Goal: Information Seeking & Learning: Check status

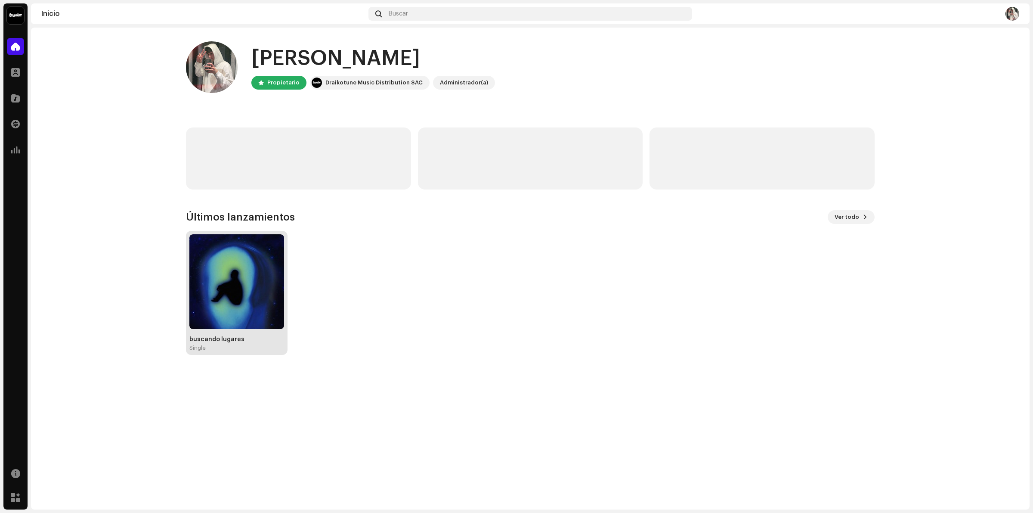
click at [242, 290] on img at bounding box center [236, 281] width 95 height 95
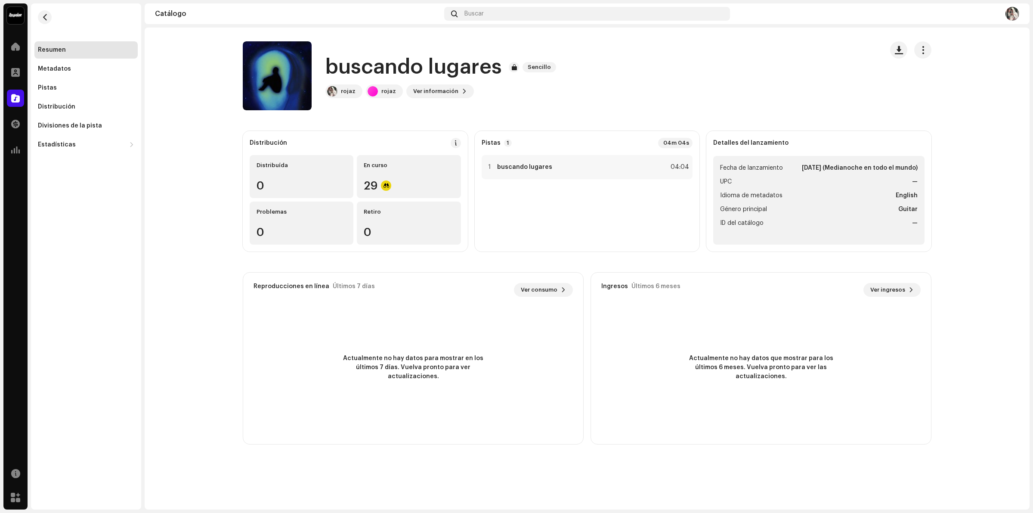
click at [405, 264] on div "Distribución Distribuída 0 En curso 29 Problemas 0 Retiro 0 Pistas 1 04m 04s 1 …" at bounding box center [587, 287] width 689 height 313
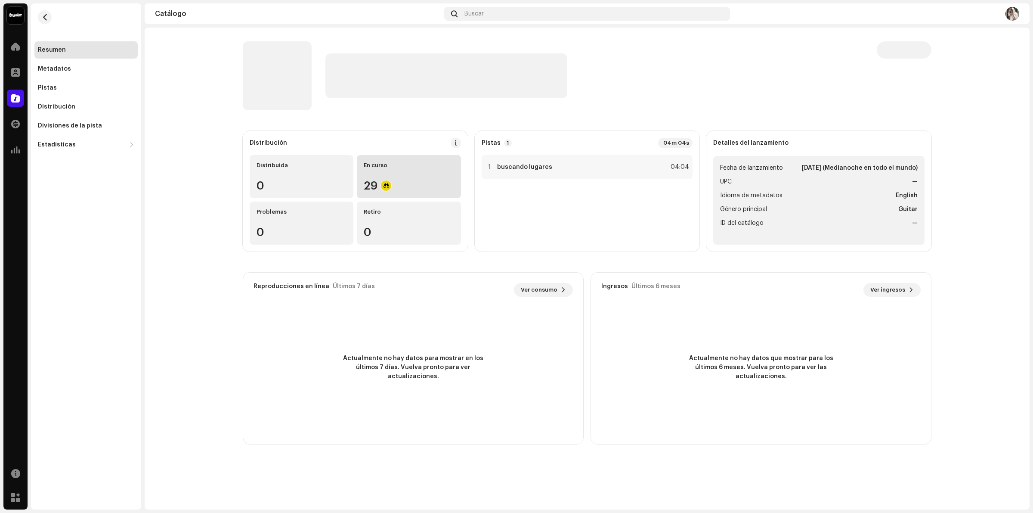
click at [372, 164] on div "En curso" at bounding box center [409, 165] width 90 height 7
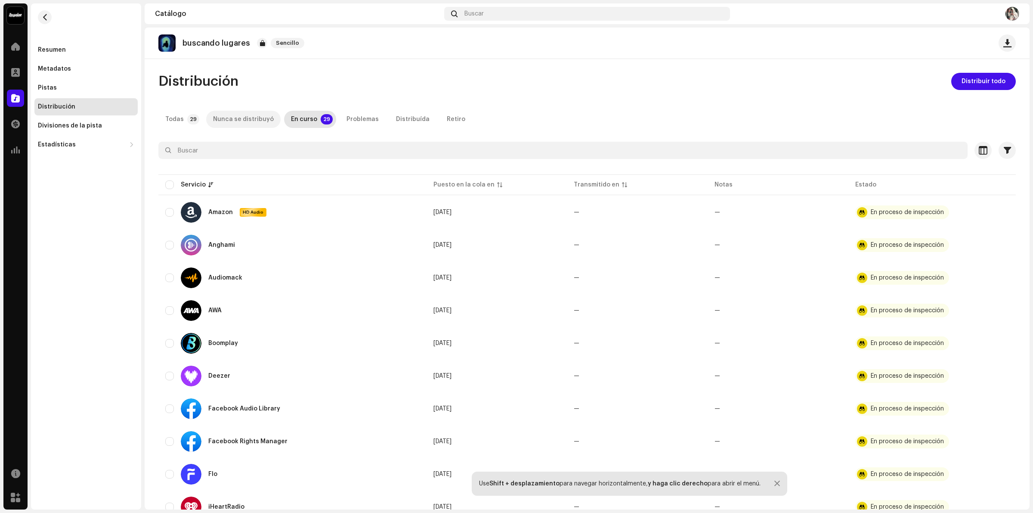
click at [220, 123] on div "Nunca se distribuyó" at bounding box center [243, 119] width 61 height 17
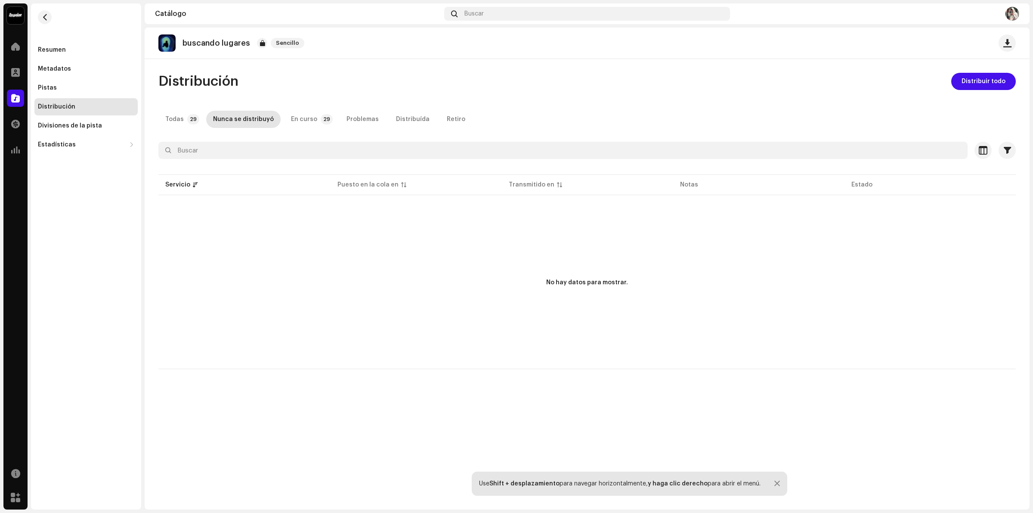
click at [149, 118] on div "Distribución Distribuir todo Todas 29 Nunca se distribuyó En curso 29 Problemas…" at bounding box center [587, 221] width 885 height 296
click at [164, 121] on p-tab "Todas 29" at bounding box center [180, 119] width 44 height 17
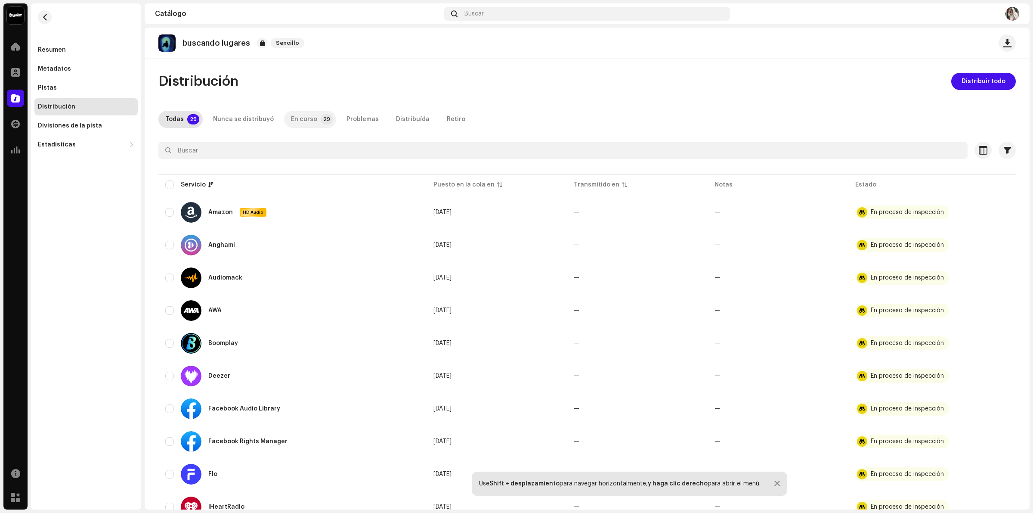
click at [324, 121] on p-tab "En curso 29" at bounding box center [310, 119] width 52 height 17
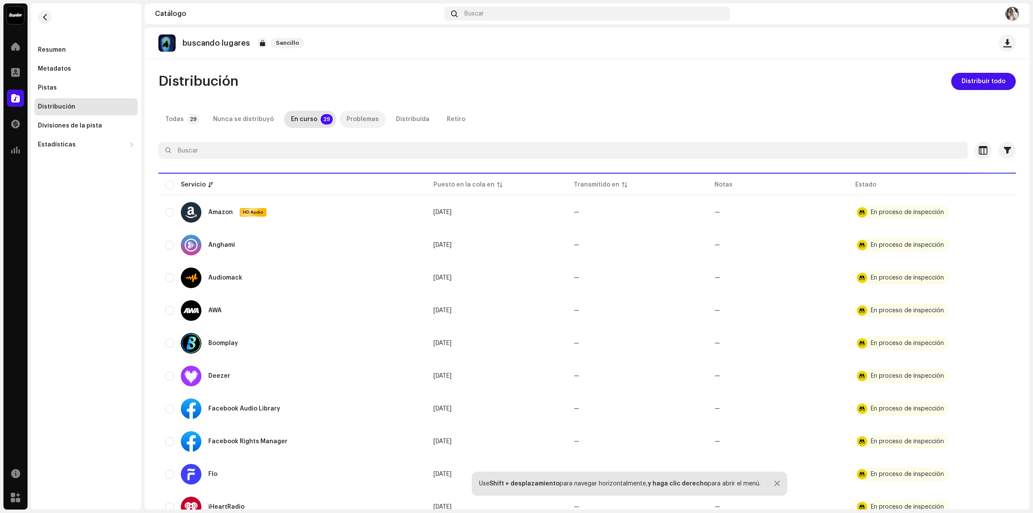
click at [348, 119] on div "Problemas" at bounding box center [363, 119] width 32 height 17
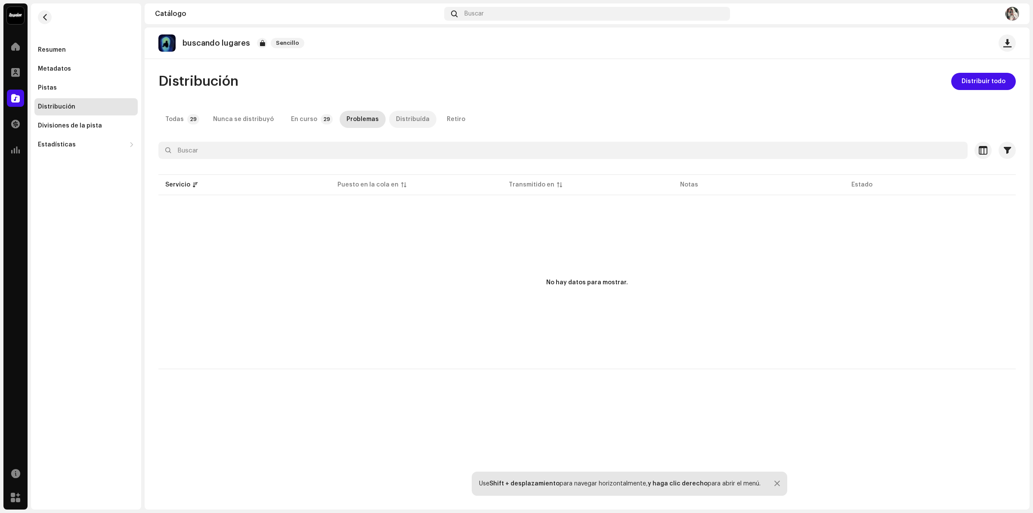
click at [389, 119] on p-tab "Distribuída" at bounding box center [412, 119] width 47 height 17
click at [447, 121] on div "Retiro" at bounding box center [456, 119] width 19 height 17
click at [173, 122] on div "Todas" at bounding box center [174, 119] width 19 height 17
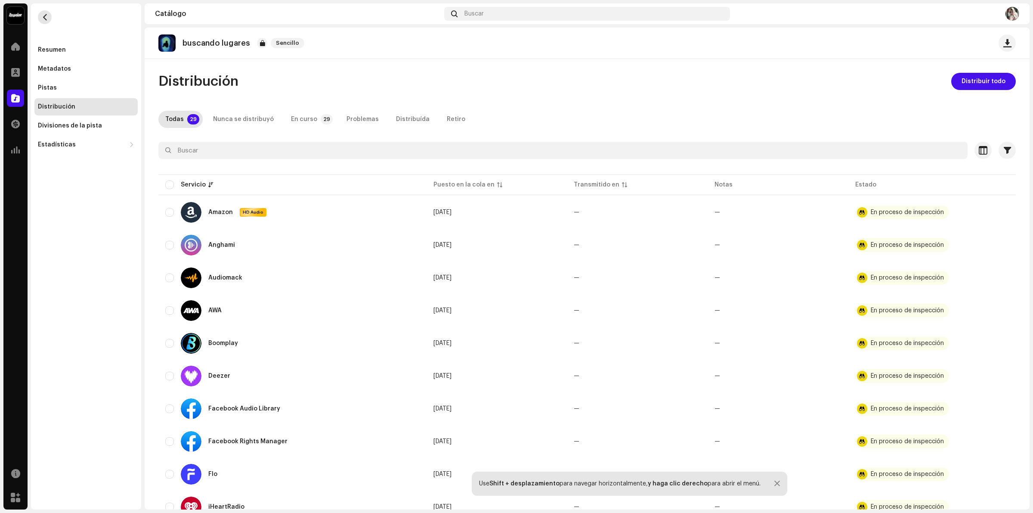
click at [50, 17] on button "button" at bounding box center [45, 17] width 14 height 14
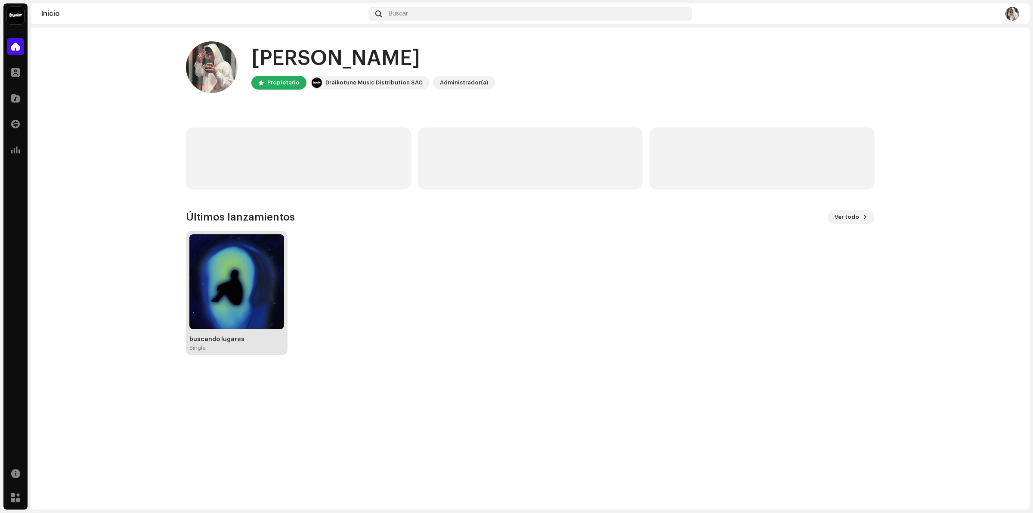
click at [247, 304] on img at bounding box center [236, 281] width 95 height 95
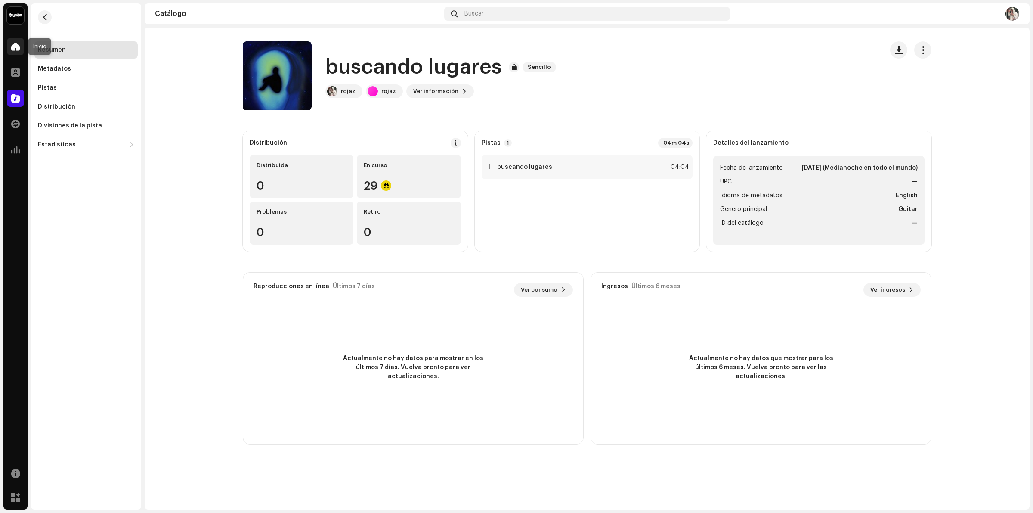
click at [21, 47] on div at bounding box center [15, 46] width 17 height 17
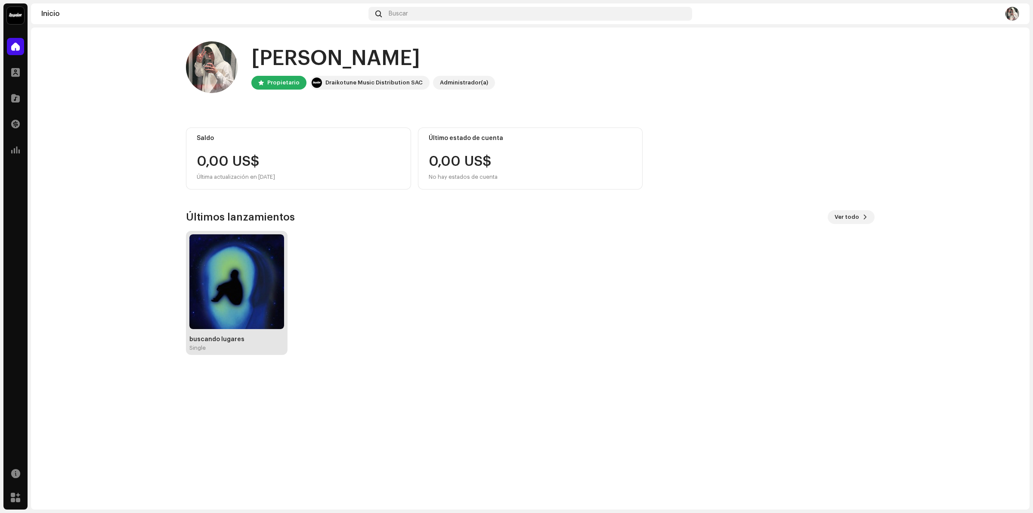
click at [235, 282] on img at bounding box center [236, 281] width 95 height 95
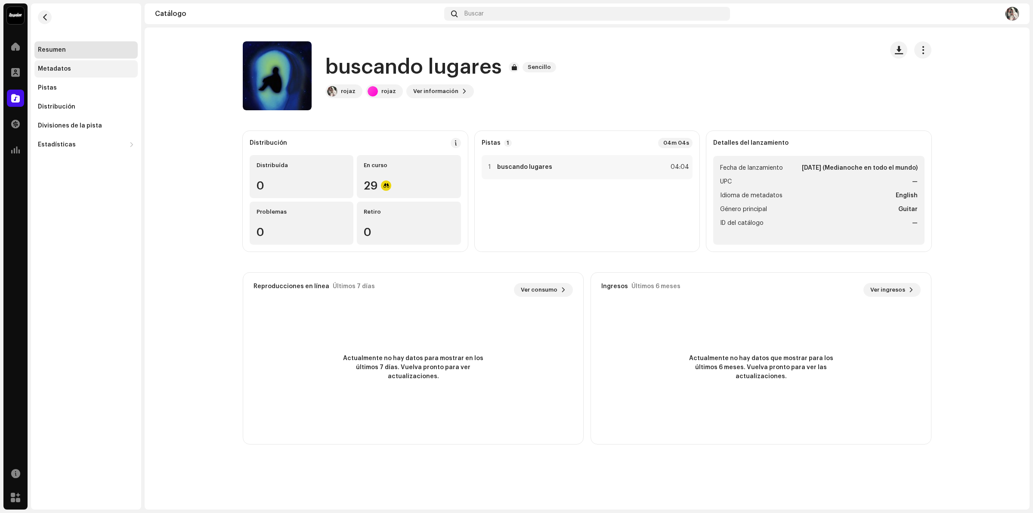
click at [62, 76] on div "Metadatos" at bounding box center [85, 68] width 103 height 17
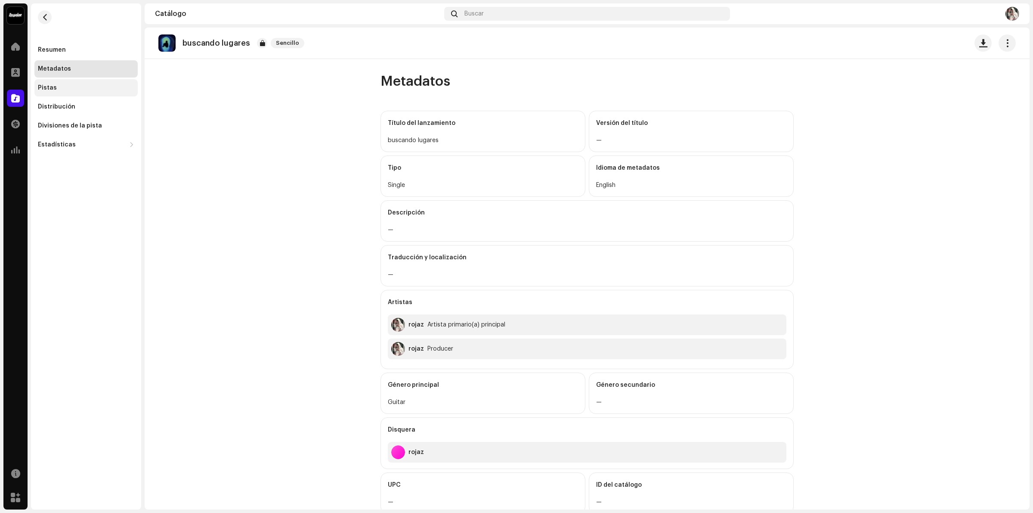
click at [64, 83] on div "Pistas" at bounding box center [85, 87] width 103 height 17
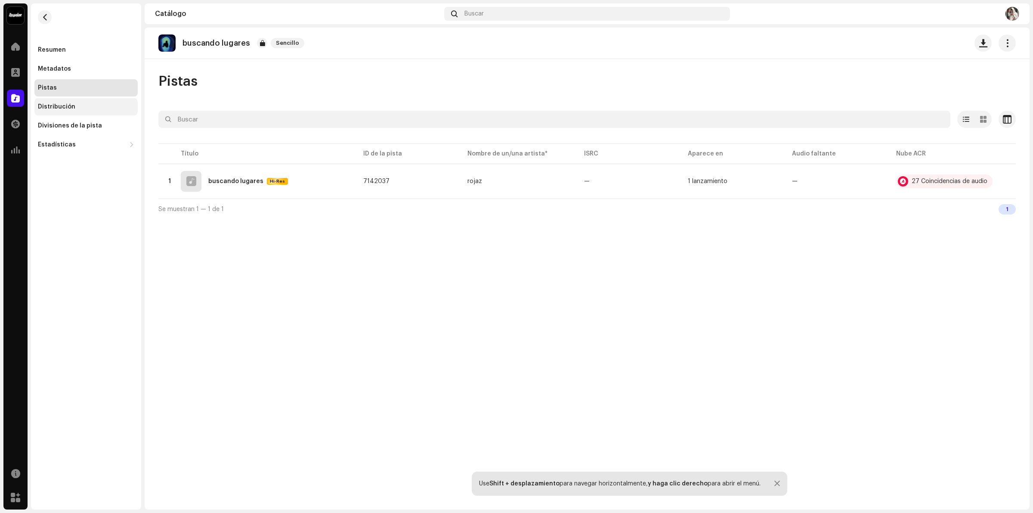
click at [72, 104] on div "Distribución" at bounding box center [56, 106] width 37 height 7
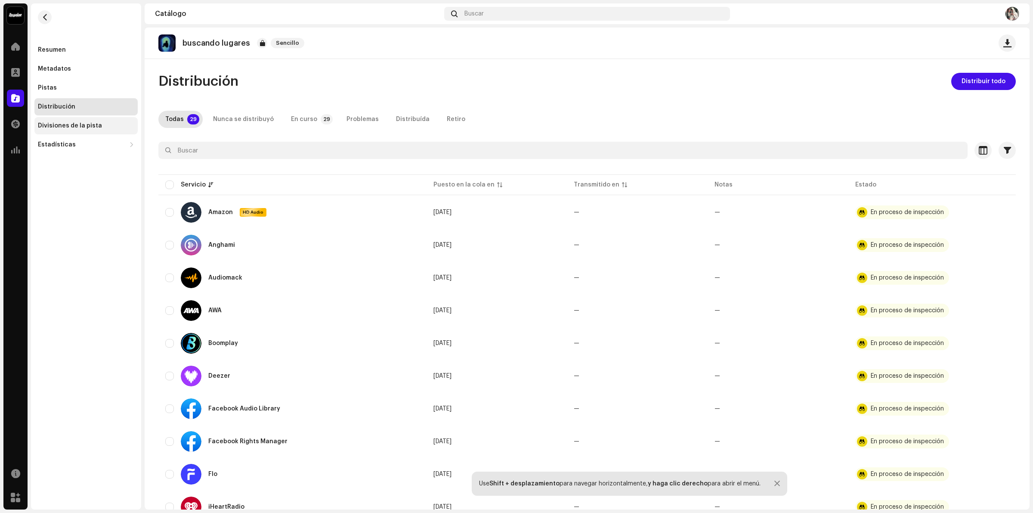
click at [70, 121] on div "Divisiones de la pista" at bounding box center [85, 125] width 103 height 17
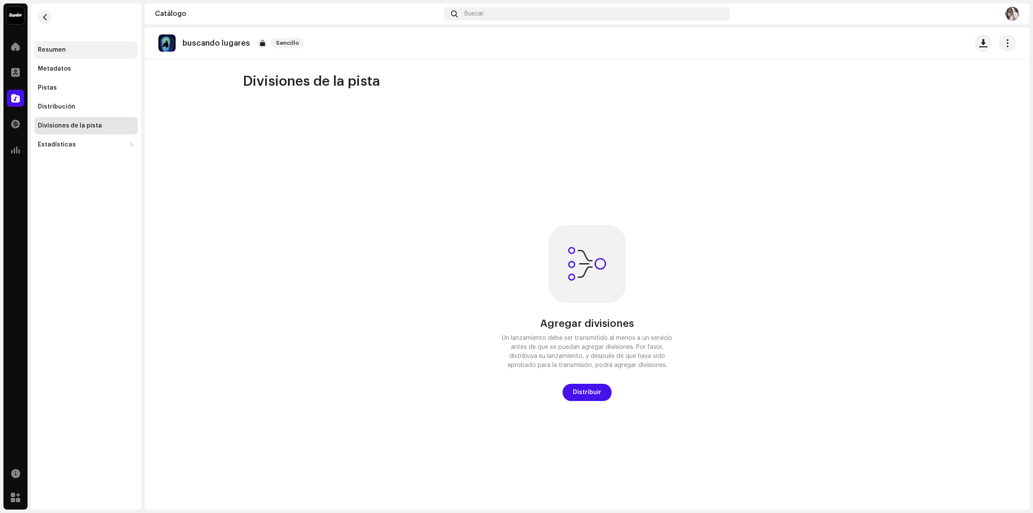
click at [58, 51] on div "Resumen" at bounding box center [52, 50] width 28 height 7
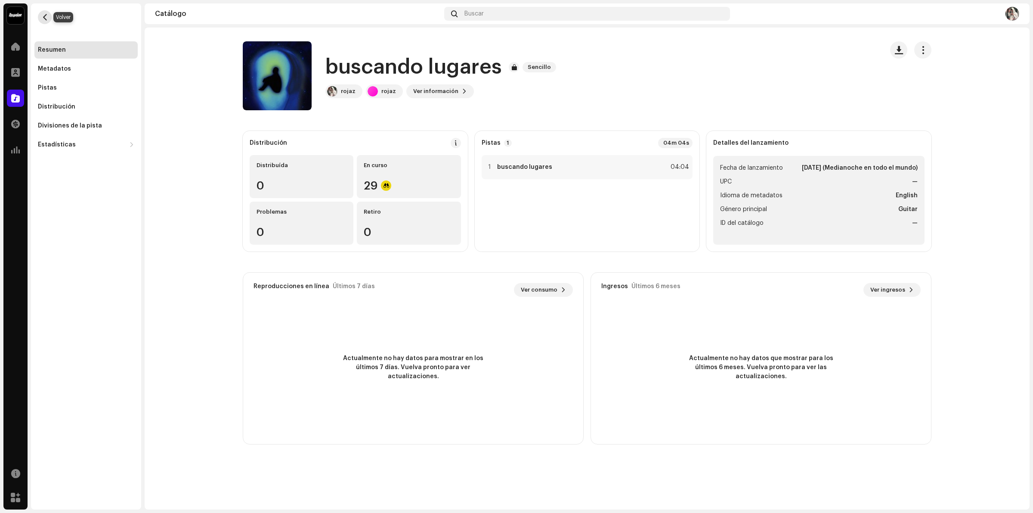
click at [43, 20] on span "button" at bounding box center [45, 17] width 6 height 7
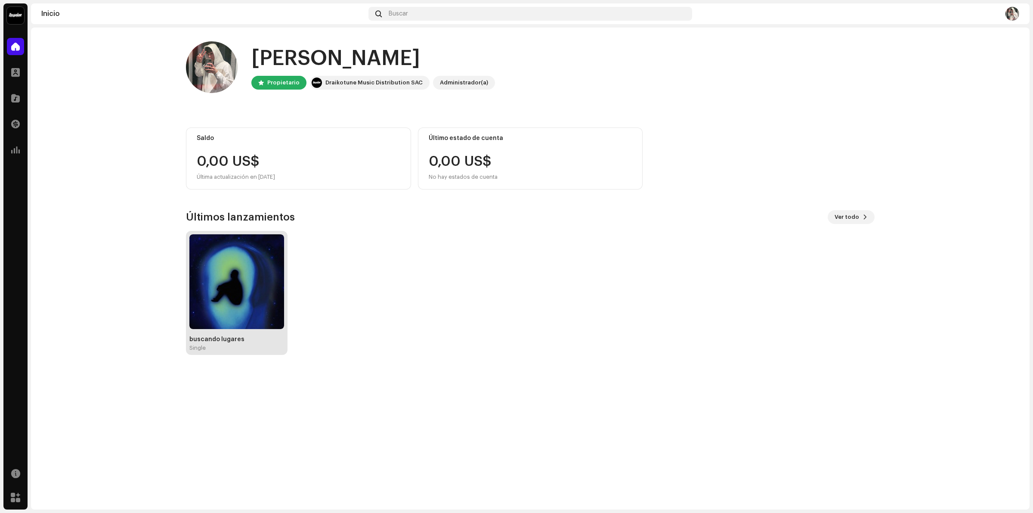
click at [256, 276] on img at bounding box center [236, 281] width 95 height 95
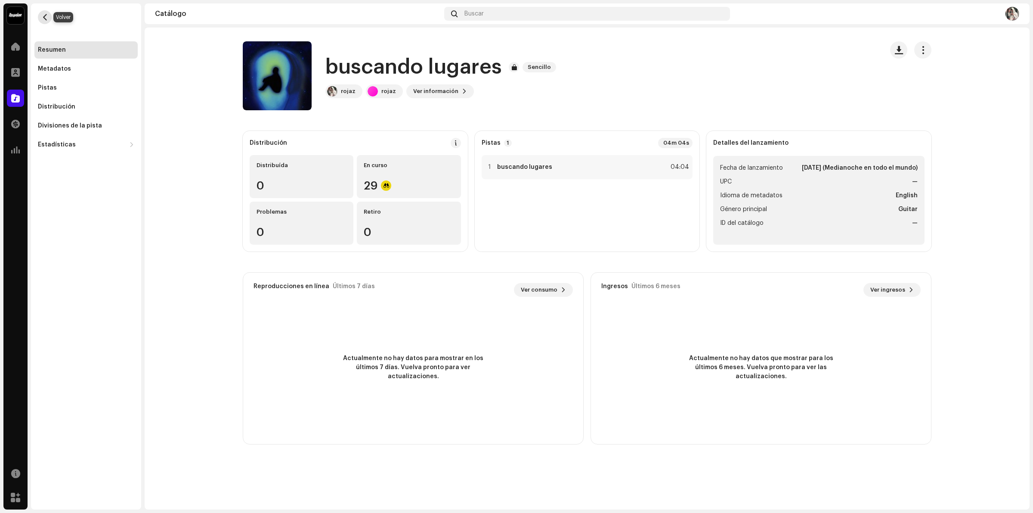
click at [42, 16] on span "button" at bounding box center [45, 17] width 6 height 7
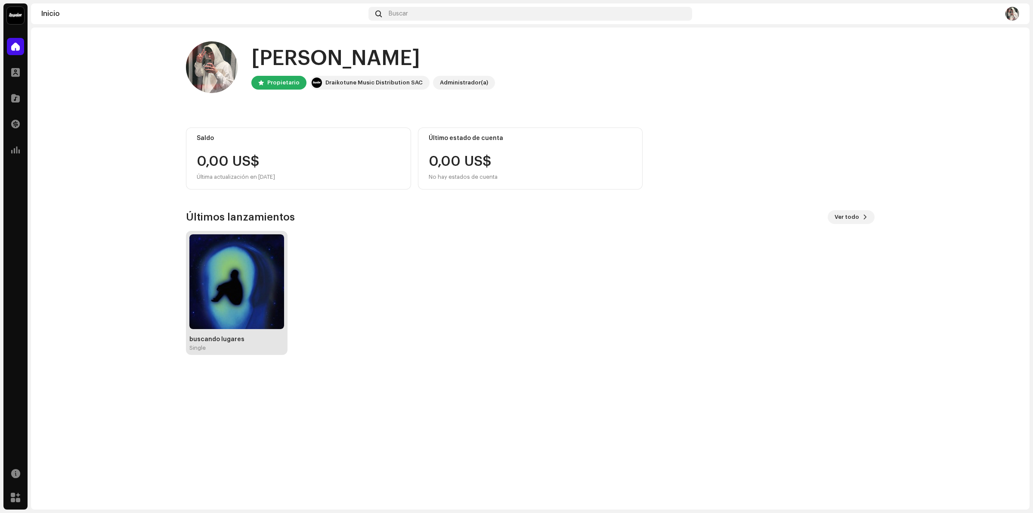
click at [209, 272] on img at bounding box center [236, 281] width 95 height 95
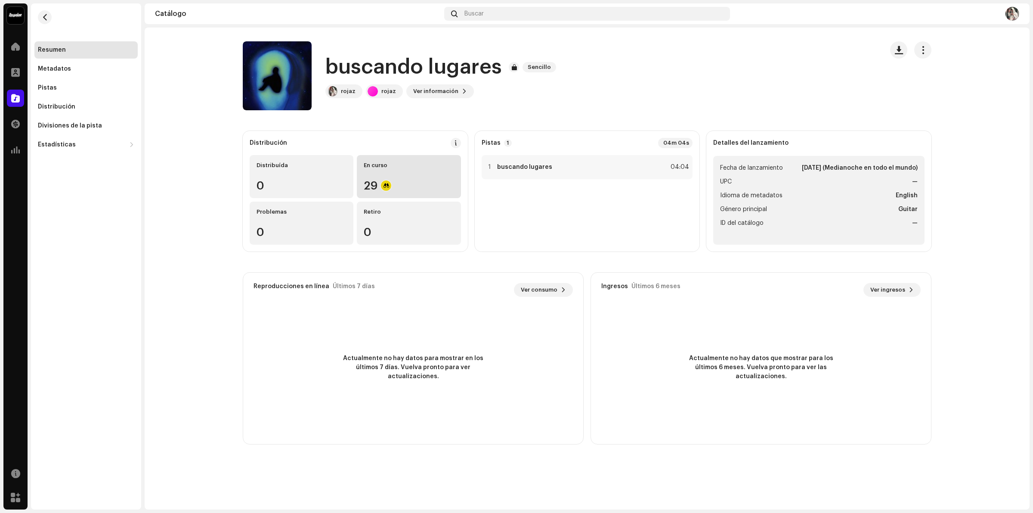
click at [379, 166] on div "En curso" at bounding box center [409, 165] width 90 height 7
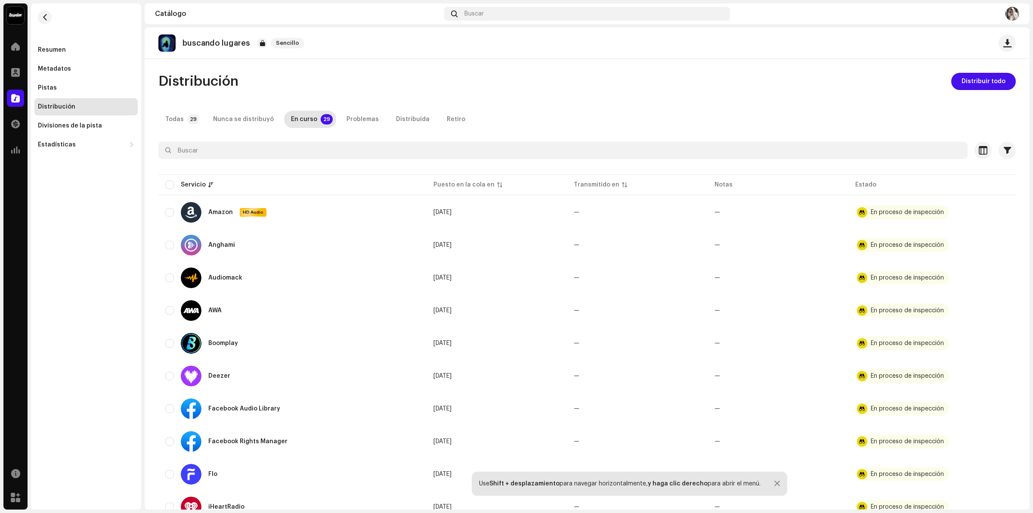
click at [379, 166] on div at bounding box center [587, 166] width 858 height 14
drag, startPoint x: 379, startPoint y: 166, endPoint x: 349, endPoint y: 164, distance: 30.6
click at [349, 164] on div at bounding box center [587, 166] width 858 height 14
